Goal: Task Accomplishment & Management: Manage account settings

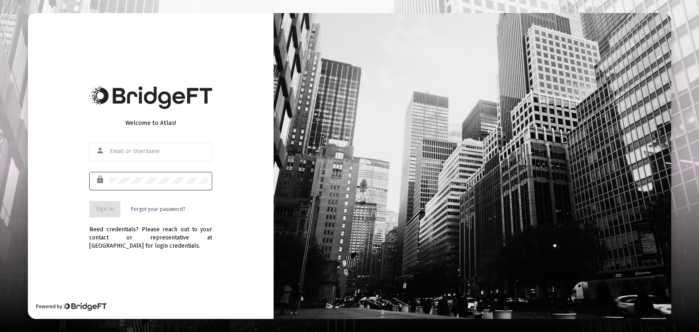
type input "[EMAIL_ADDRESS][DOMAIN_NAME]"
click at [187, 186] on div at bounding box center [159, 180] width 98 height 20
click at [106, 211] on span "Sign In" at bounding box center [105, 209] width 18 height 7
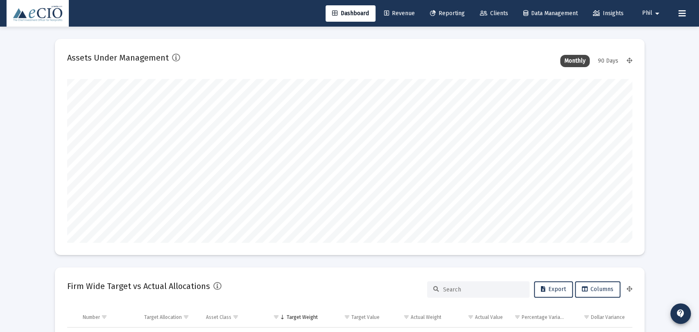
type input "[DATE]"
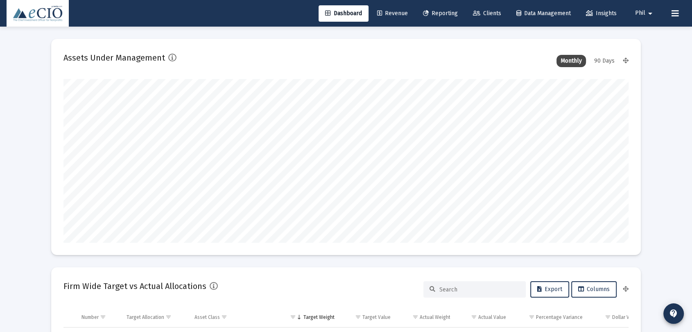
click at [649, 14] on mat-icon "arrow_drop_down" at bounding box center [650, 13] width 10 height 16
click at [655, 31] on span "Settings" at bounding box center [656, 35] width 24 height 20
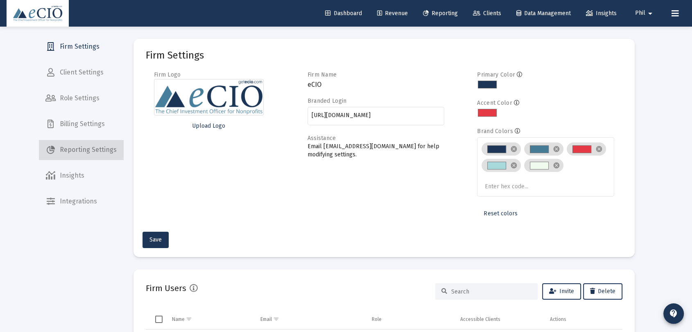
click at [96, 144] on span "Reporting Settings" at bounding box center [81, 150] width 84 height 20
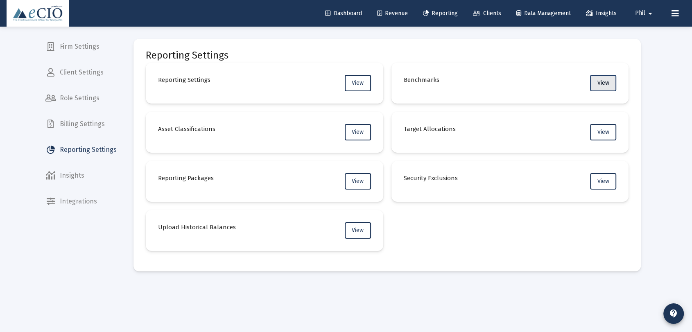
click at [595, 83] on button "View" at bounding box center [603, 83] width 26 height 16
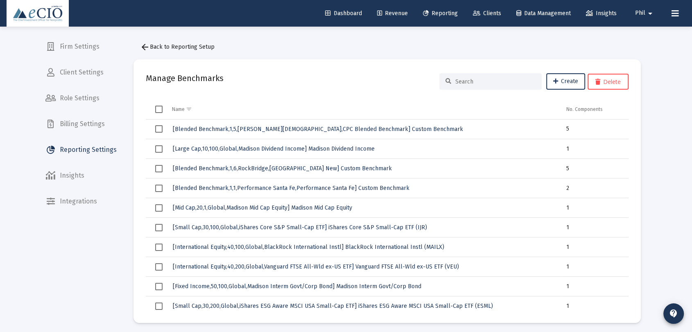
click at [651, 12] on mat-icon "arrow_drop_down" at bounding box center [650, 13] width 10 height 16
click at [646, 36] on span "Settings" at bounding box center [656, 35] width 24 height 20
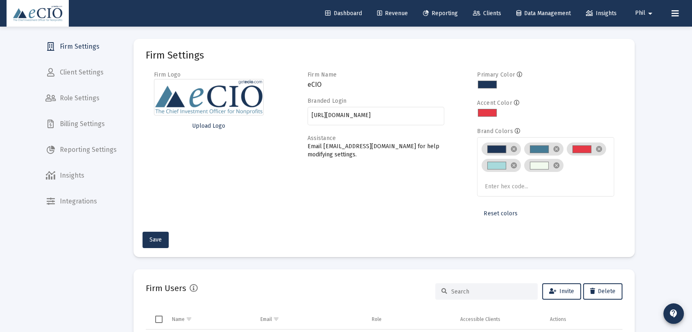
click at [75, 147] on span "Reporting Settings" at bounding box center [81, 150] width 84 height 20
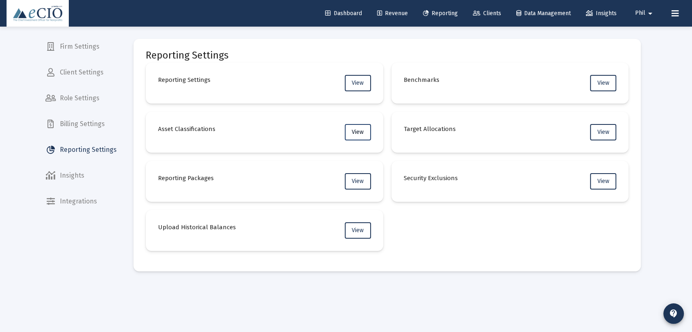
click at [364, 134] on span "View" at bounding box center [358, 132] width 12 height 7
